Goal: Book appointment/travel/reservation

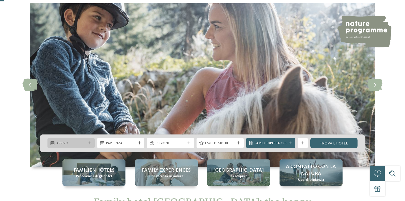
click at [90, 142] on icon at bounding box center [89, 143] width 3 height 3
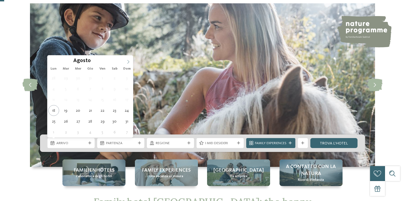
click at [127, 60] on icon at bounding box center [128, 62] width 4 height 4
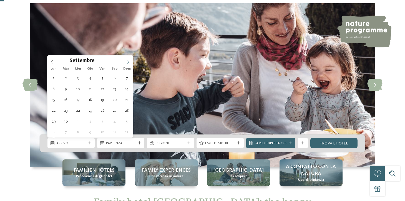
click at [127, 60] on icon at bounding box center [128, 62] width 4 height 4
type div "[DATE]"
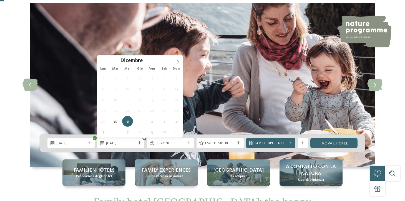
type input "****"
click at [177, 61] on icon at bounding box center [178, 62] width 4 height 4
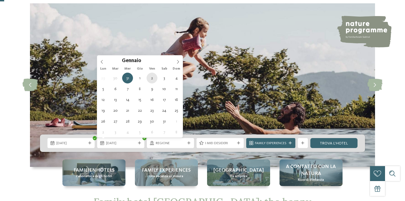
type div "[DATE]"
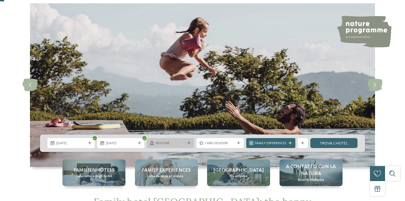
click at [179, 143] on span "Regione" at bounding box center [171, 143] width 30 height 5
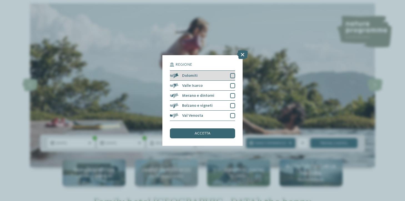
click at [233, 75] on div at bounding box center [232, 75] width 5 height 5
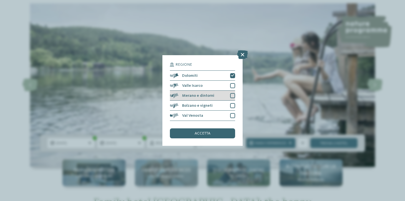
click at [232, 94] on div at bounding box center [232, 95] width 5 height 5
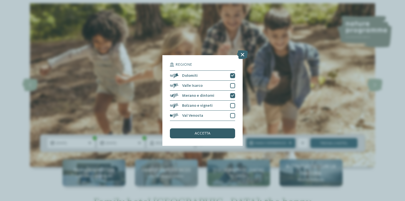
click at [199, 132] on span "accetta" at bounding box center [203, 134] width 16 height 4
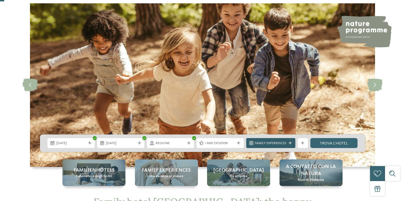
click at [277, 142] on span "Family Experiences" at bounding box center [271, 143] width 32 height 5
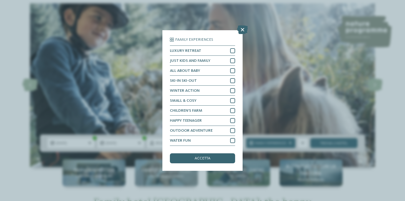
click at [277, 82] on div "Family Experiences LUXURY RETREAT JUST KIDS AND FAMILY" at bounding box center [202, 100] width 405 height 201
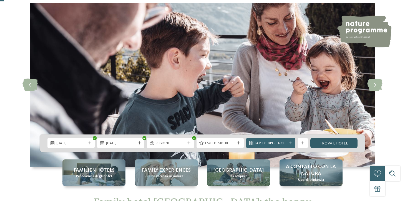
click at [328, 142] on link "trova l’hotel" at bounding box center [333, 143] width 47 height 10
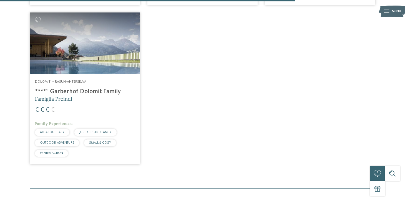
scroll to position [693, 0]
